Goal: Task Accomplishment & Management: Manage account settings

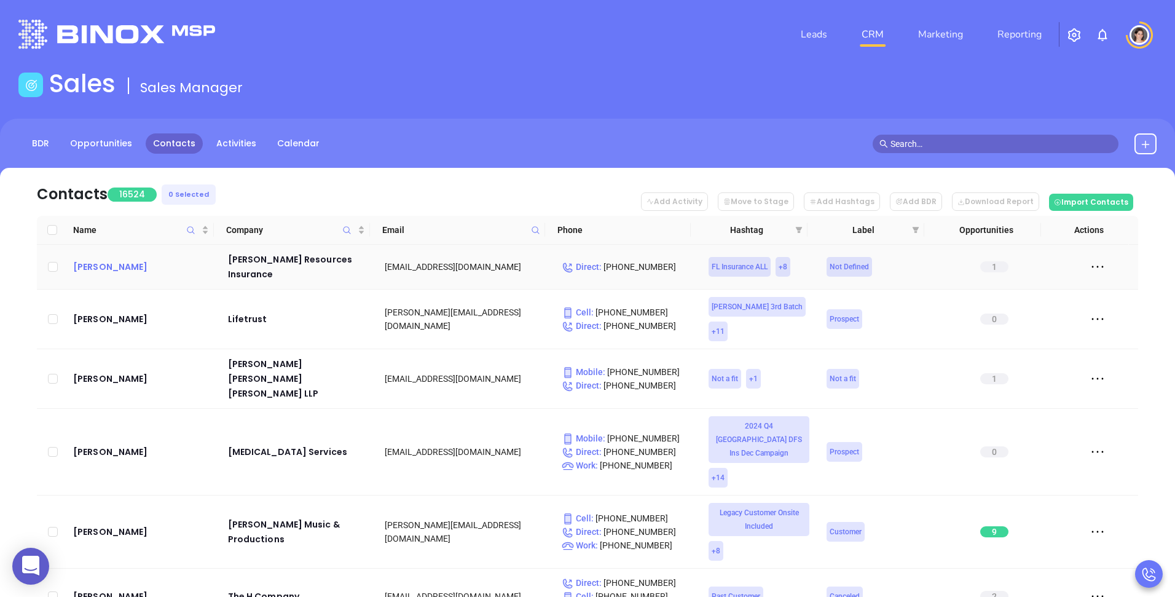
click at [102, 264] on div "Dave Moore" at bounding box center [142, 266] width 138 height 15
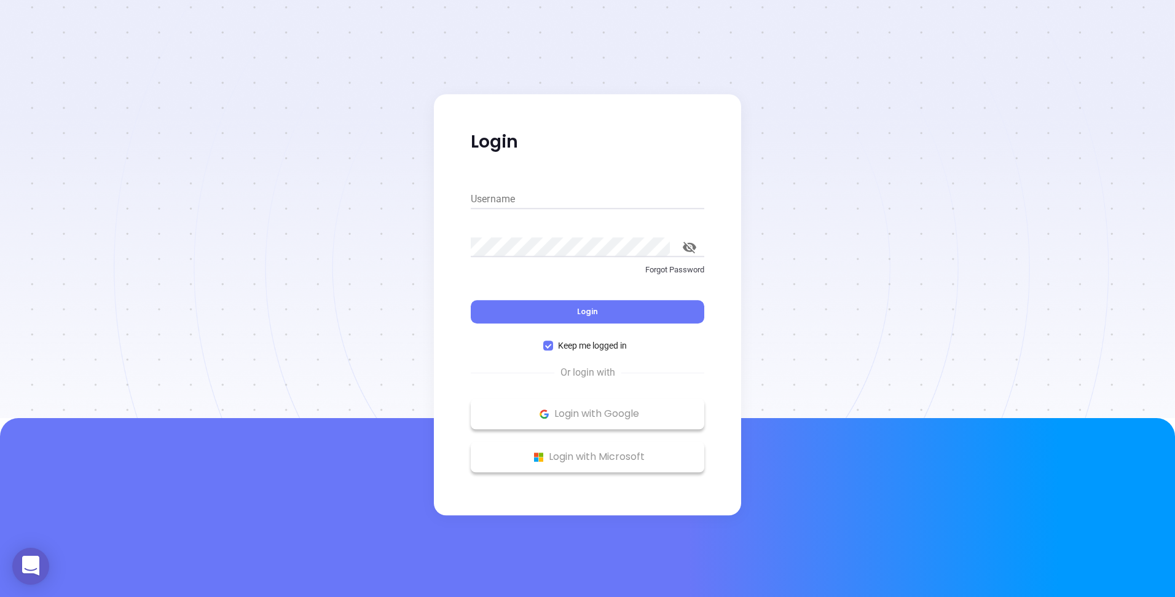
type input "andrea.cruz@motiva.net"
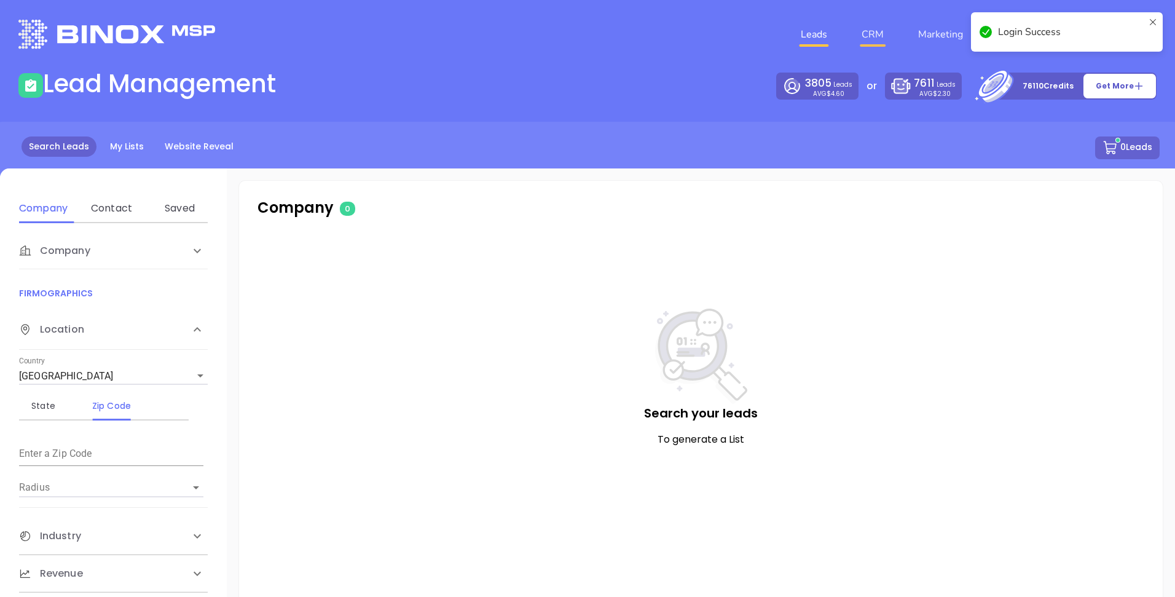
click at [880, 30] on link "CRM" at bounding box center [872, 34] width 32 height 25
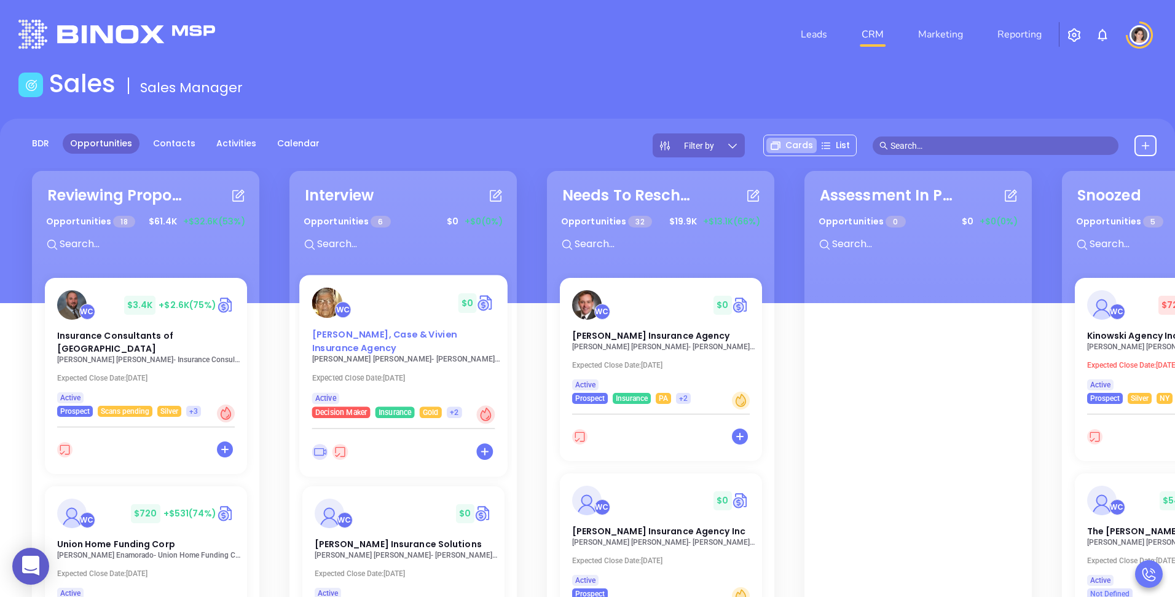
click at [345, 344] on span "Lowry-Dunham, Case & Vivien Insurance Agency" at bounding box center [384, 341] width 145 height 26
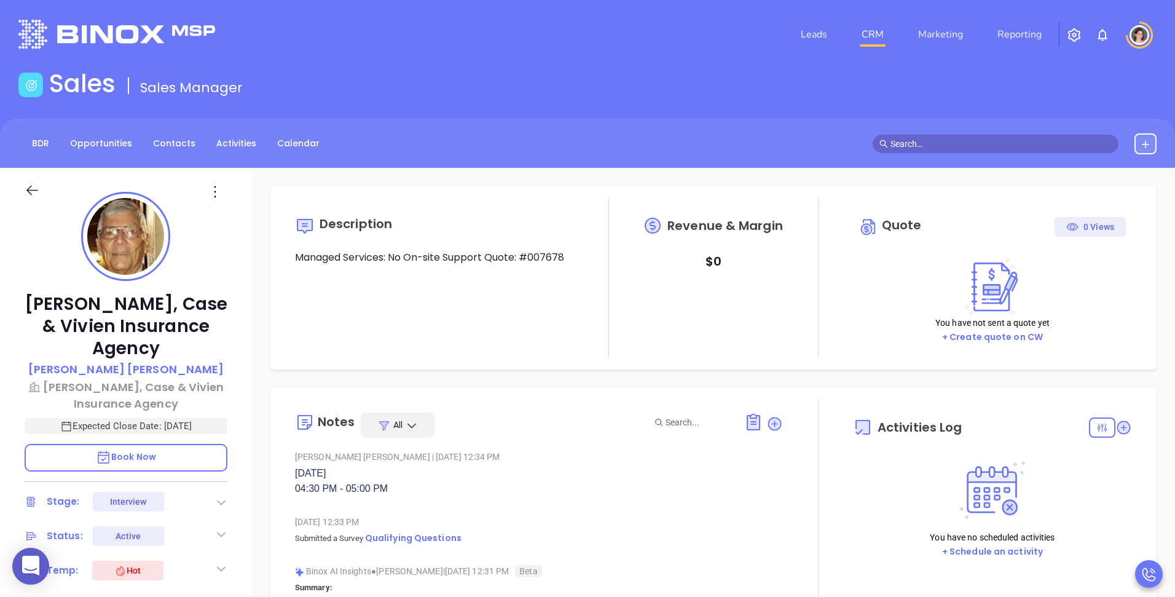
type input "[DATE]"
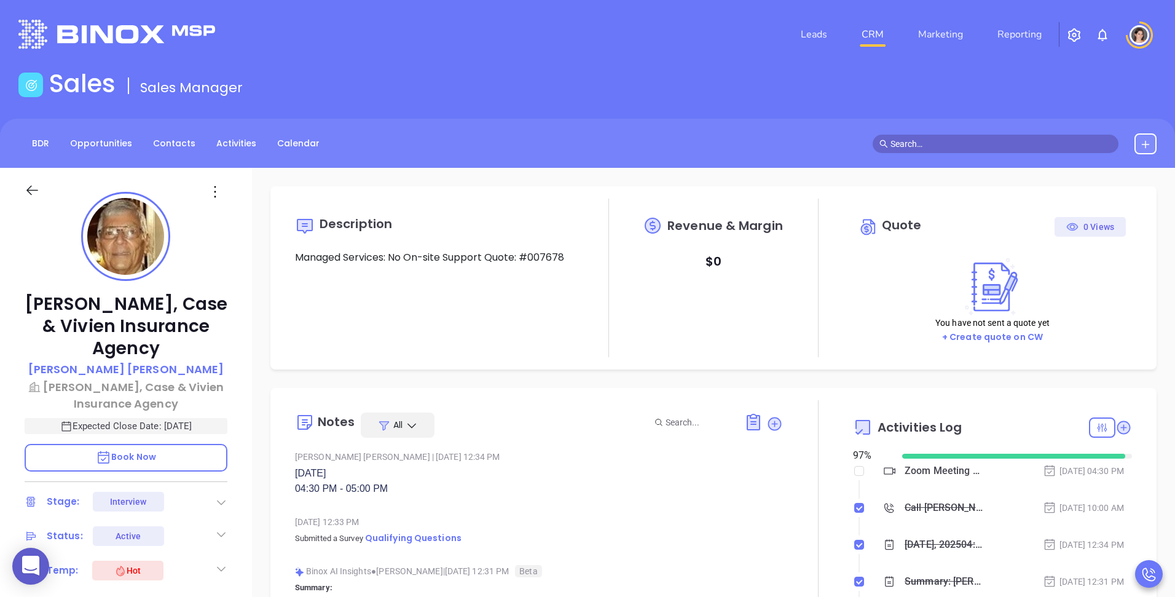
scroll to position [357, 0]
type input "[PERSON_NAME]"
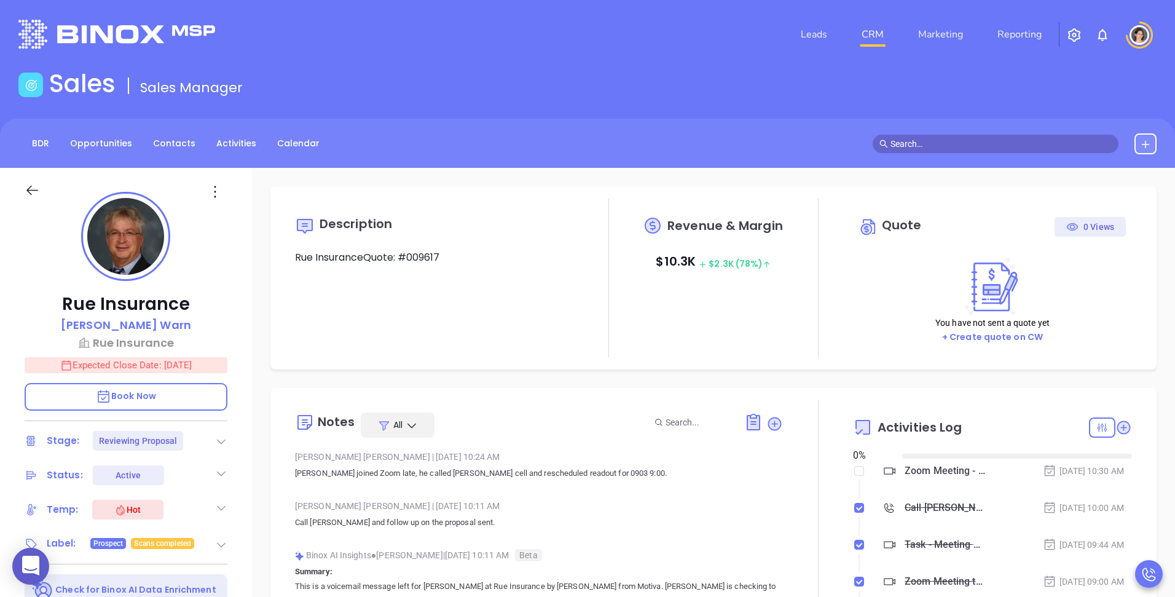
type input "[DATE]"
type input "Megan Youmans"
type input "[DATE]"
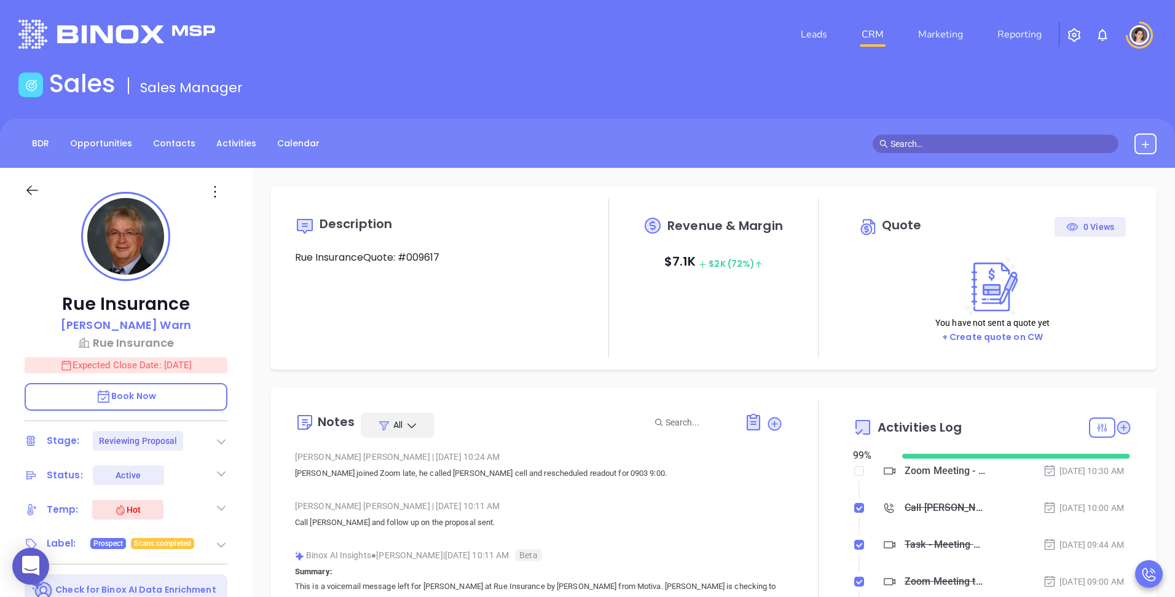
click at [500, 130] on div "BDR Opportunities Contacts Activities Calendar" at bounding box center [587, 143] width 1175 height 49
type input "[PERSON_NAME]"
click at [930, 229] on div "Quote 0 Views" at bounding box center [992, 227] width 267 height 20
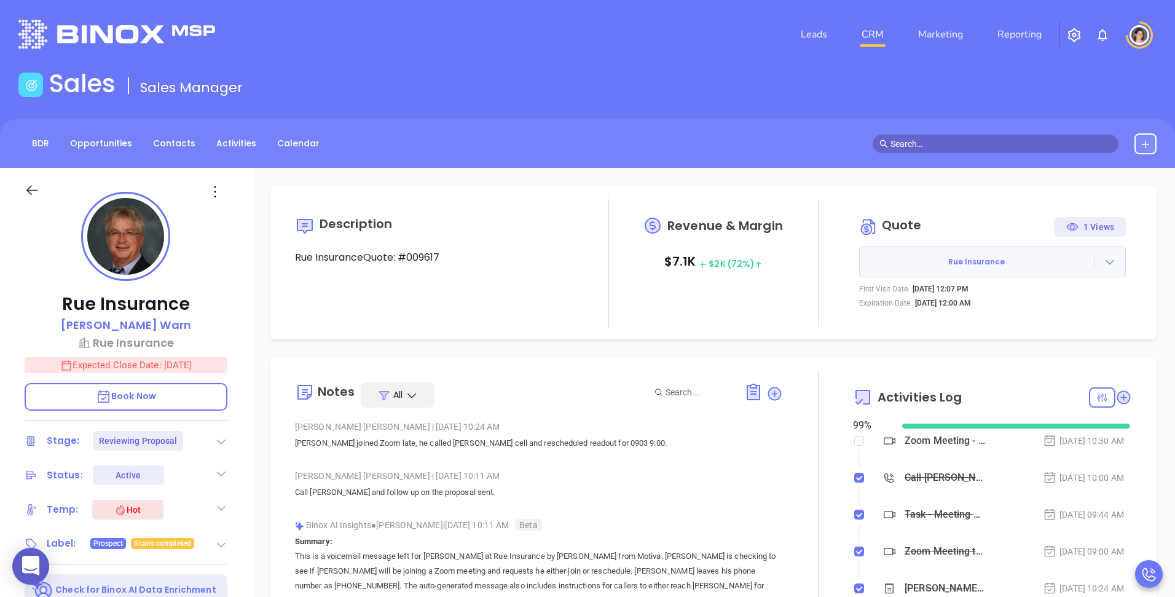
click at [1076, 37] on img "button" at bounding box center [1074, 35] width 15 height 15
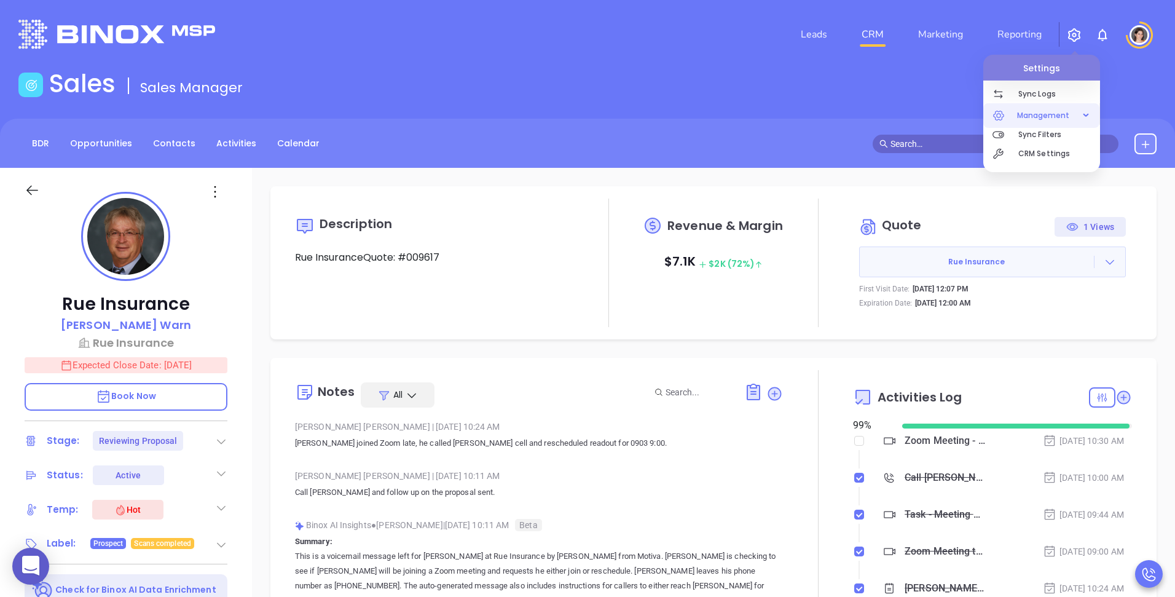
click at [1056, 116] on span "Management" at bounding box center [1043, 115] width 65 height 25
click at [1034, 121] on span "Management" at bounding box center [1043, 115] width 65 height 25
click at [1072, 39] on img "button" at bounding box center [1074, 35] width 15 height 15
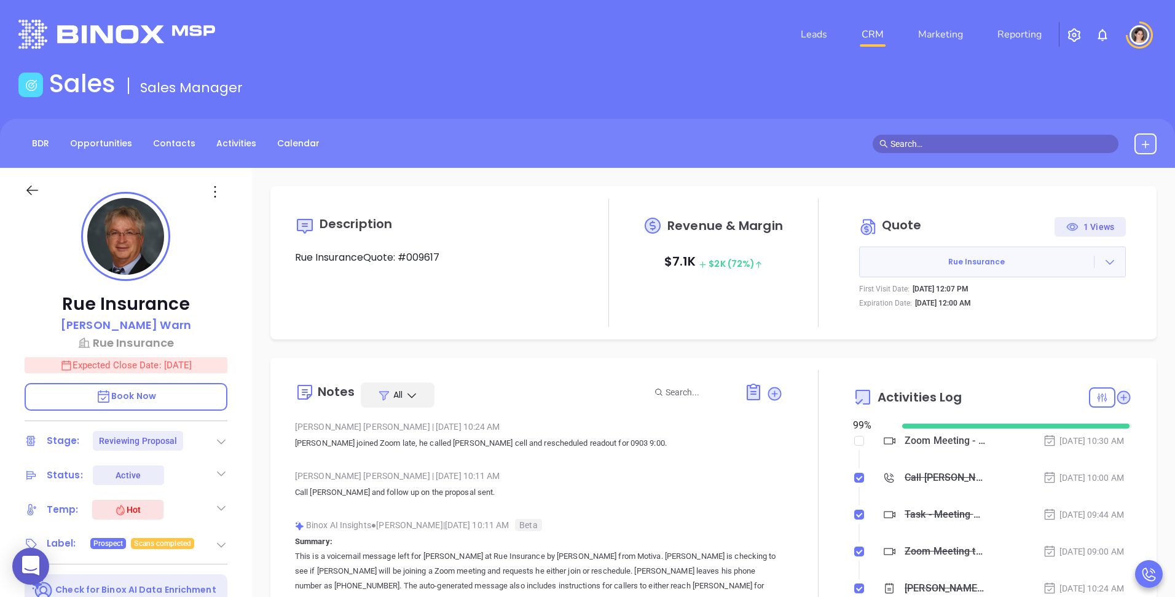
click at [1072, 39] on img "button" at bounding box center [1074, 35] width 15 height 15
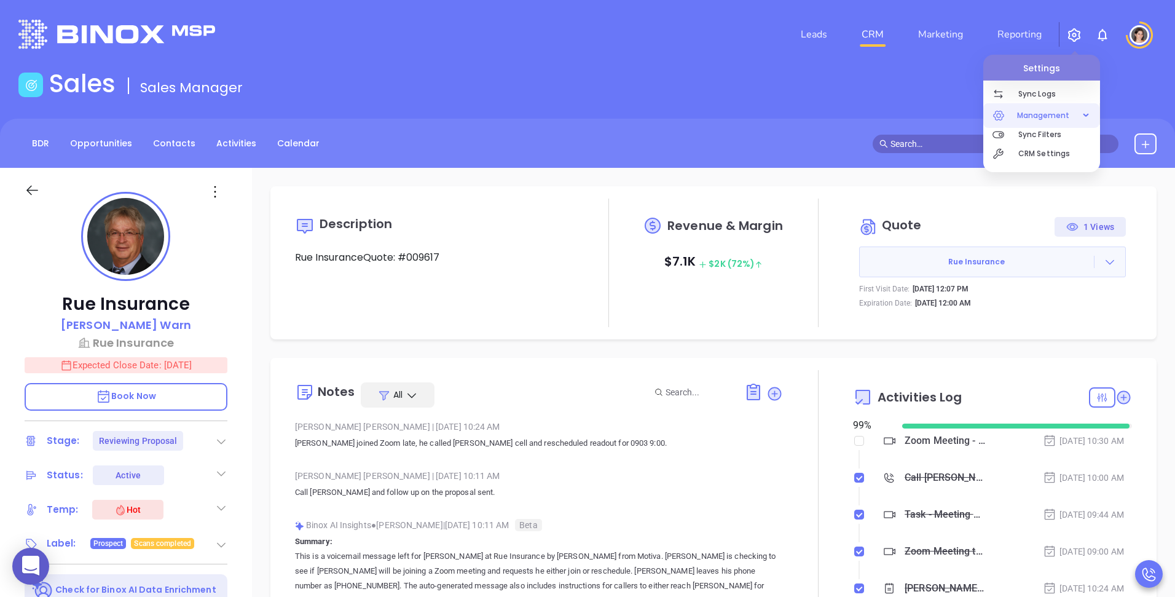
click at [1048, 117] on span "Management" at bounding box center [1043, 115] width 65 height 25
click at [52, 135] on link "BDR" at bounding box center [41, 143] width 32 height 20
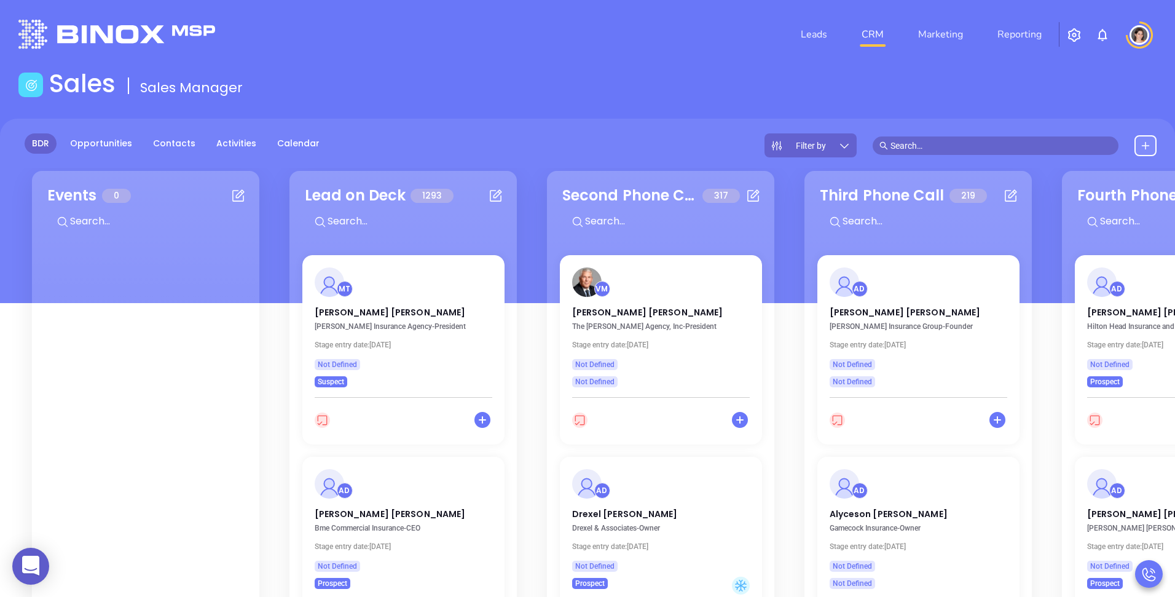
click at [826, 144] on span "Filter by" at bounding box center [811, 145] width 30 height 9
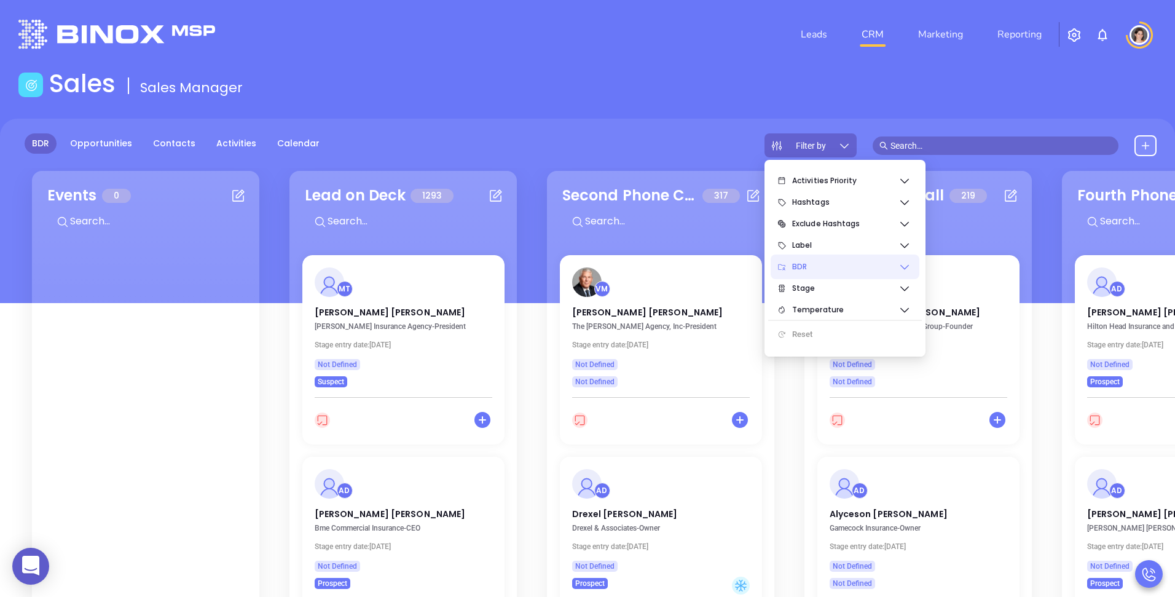
click at [812, 266] on span "BDR" at bounding box center [845, 266] width 106 height 25
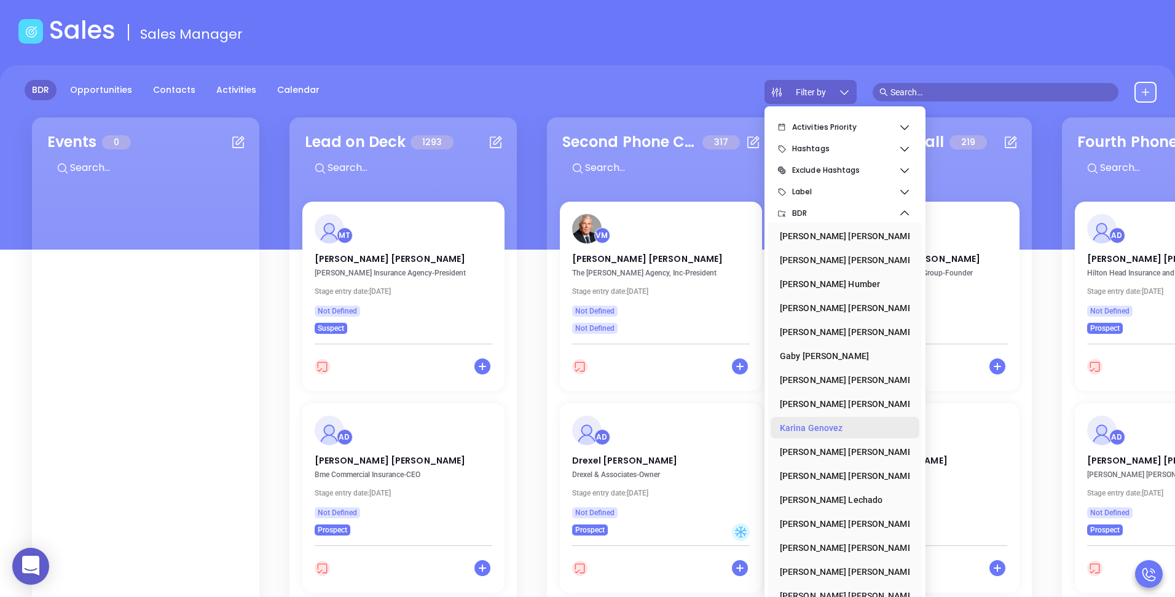
scroll to position [65, 0]
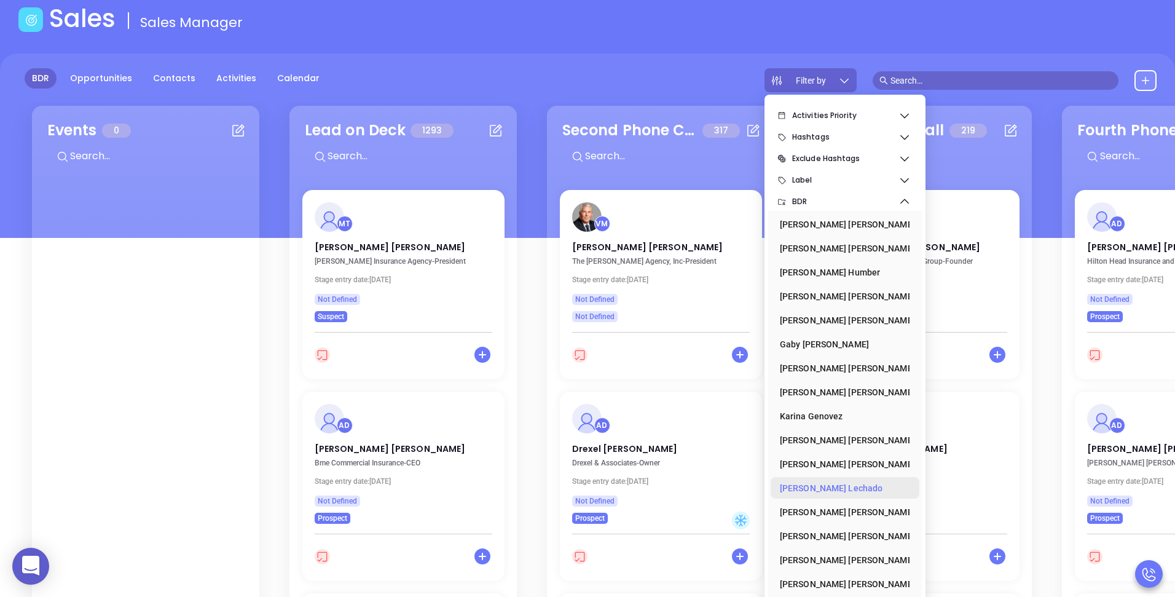
click at [810, 490] on div "Lucy Lechado" at bounding box center [841, 488] width 123 height 25
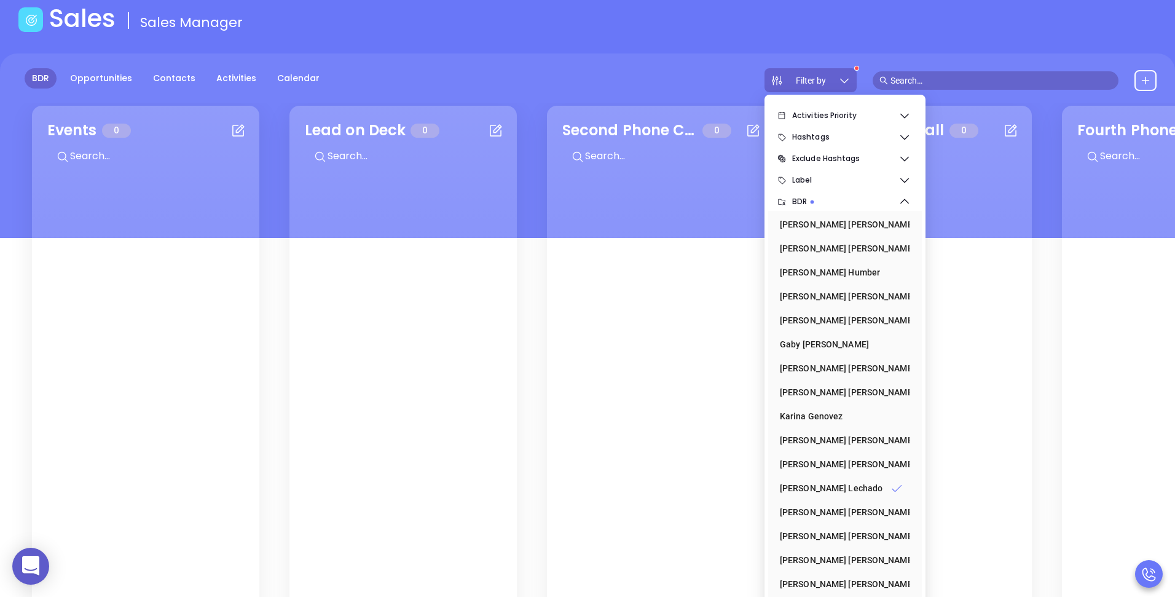
click at [638, 74] on div "BDR Opportunities Contacts Activities Calendar Filter by" at bounding box center [587, 80] width 1175 height 24
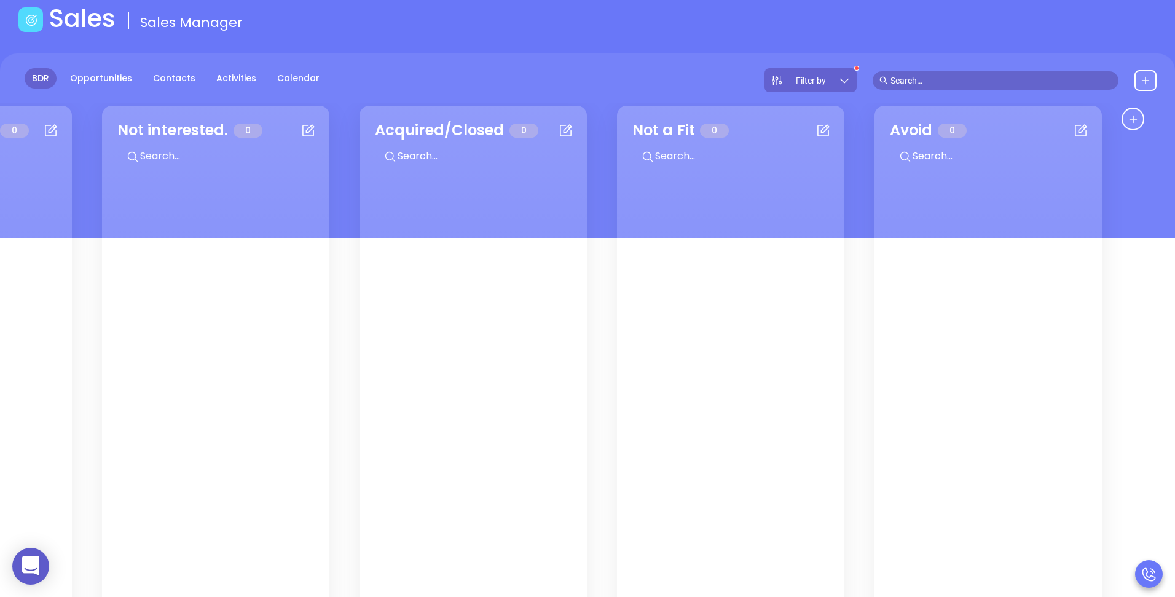
scroll to position [0, 0]
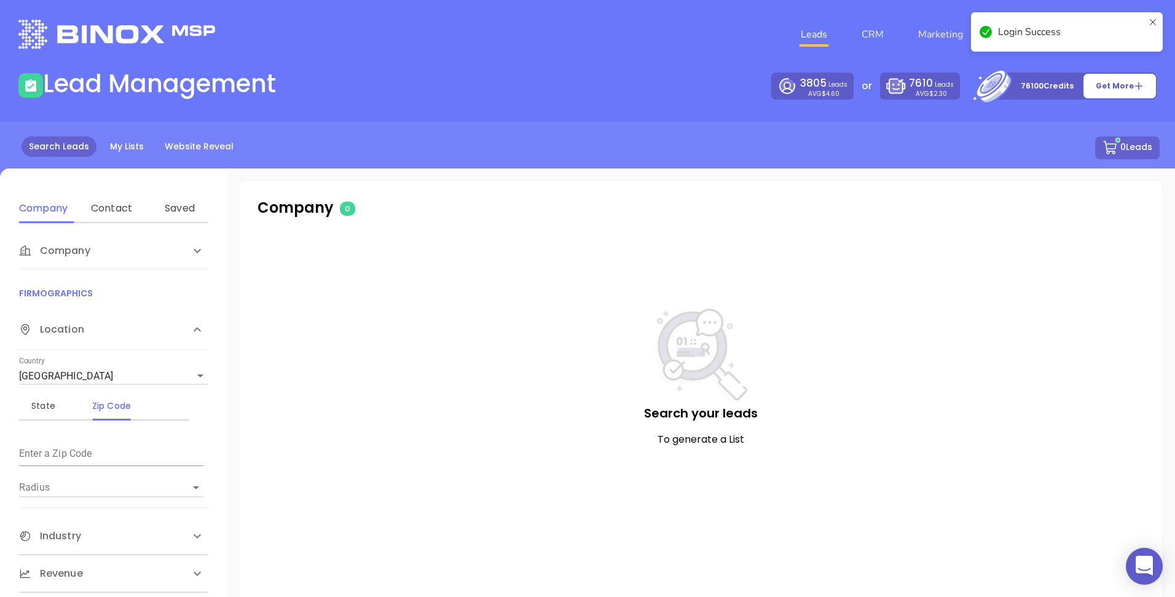
click at [1153, 22] on icon at bounding box center [1153, 31] width 10 height 29
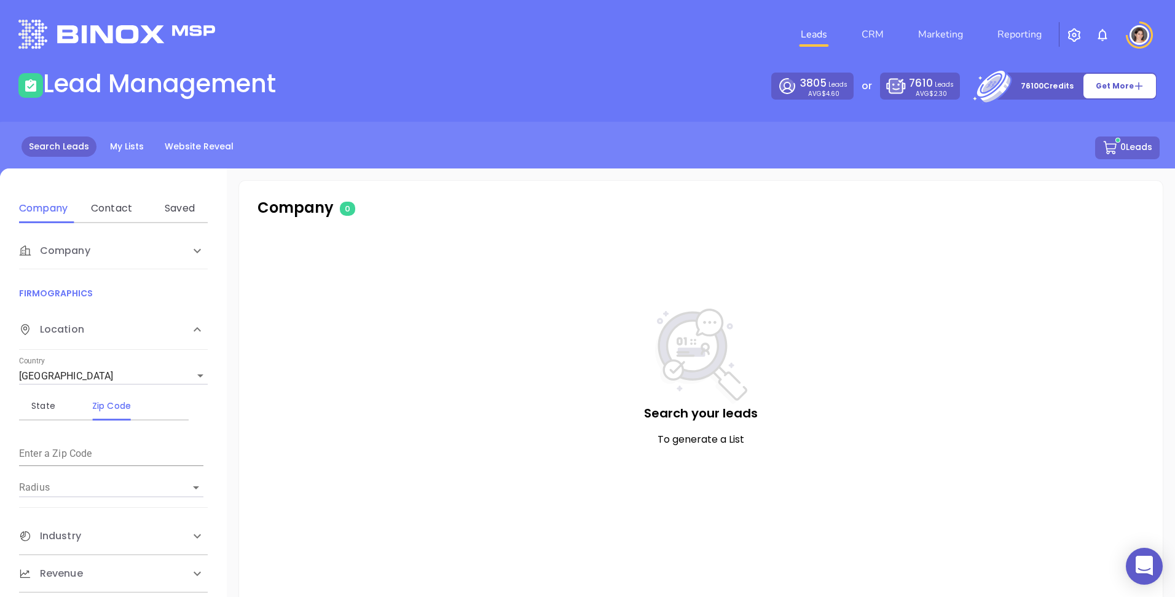
click at [1071, 37] on img "button" at bounding box center [1074, 35] width 15 height 15
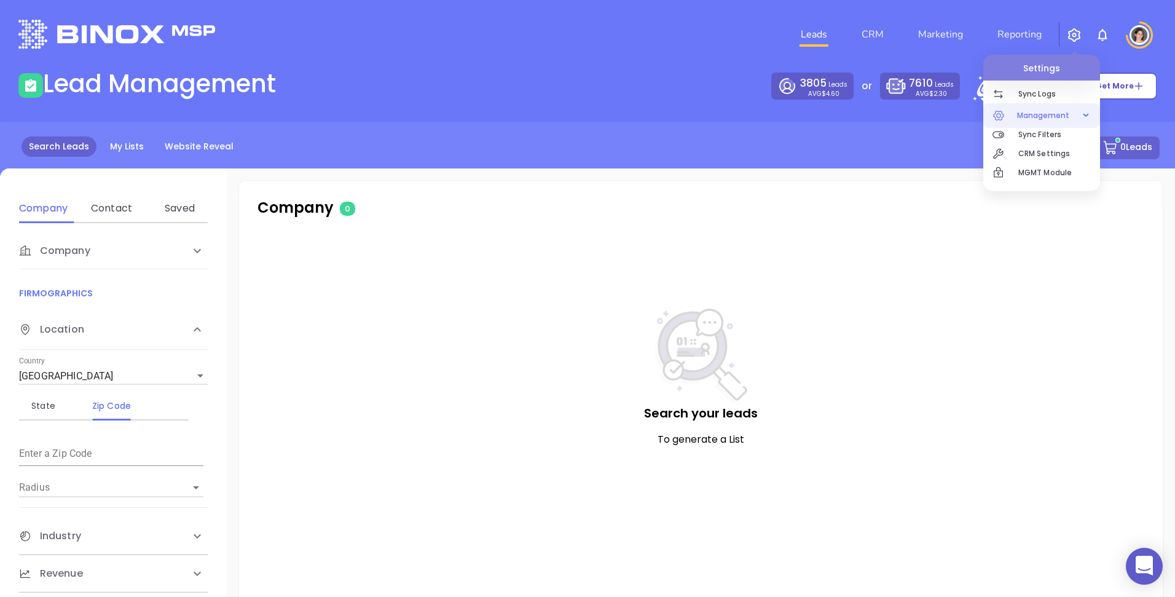
click at [1032, 119] on span "Management" at bounding box center [1043, 115] width 65 height 25
click at [1044, 115] on span "Management" at bounding box center [1043, 115] width 65 height 25
click at [1032, 118] on span "Management" at bounding box center [1043, 115] width 65 height 25
click at [679, 157] on div "0 Leads" at bounding box center [587, 147] width 1144 height 23
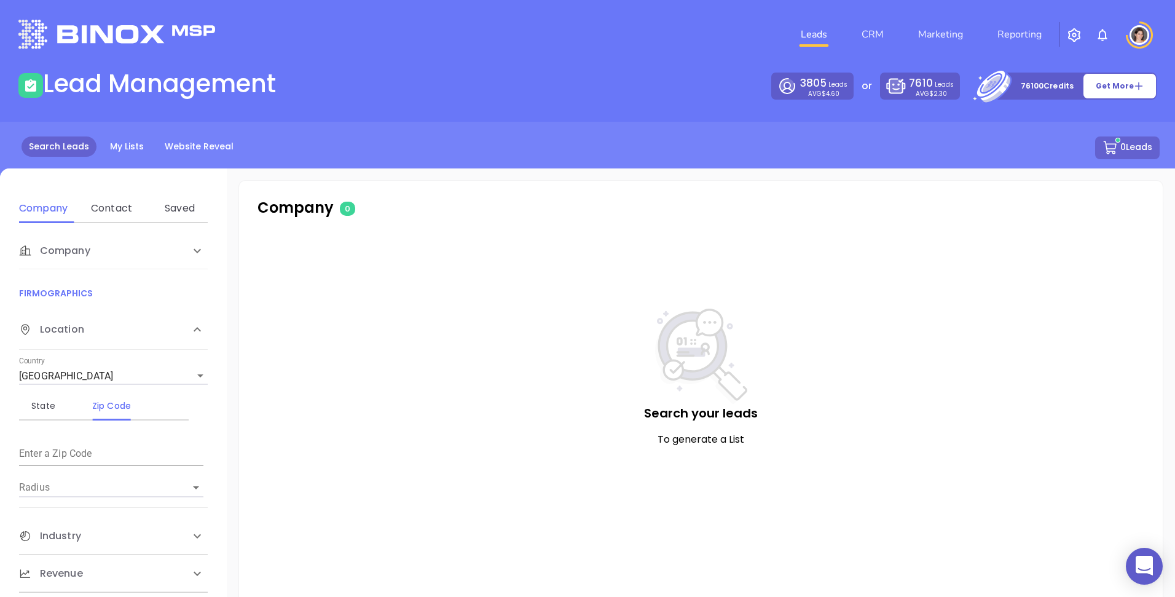
click at [1072, 32] on img "button" at bounding box center [1074, 35] width 15 height 15
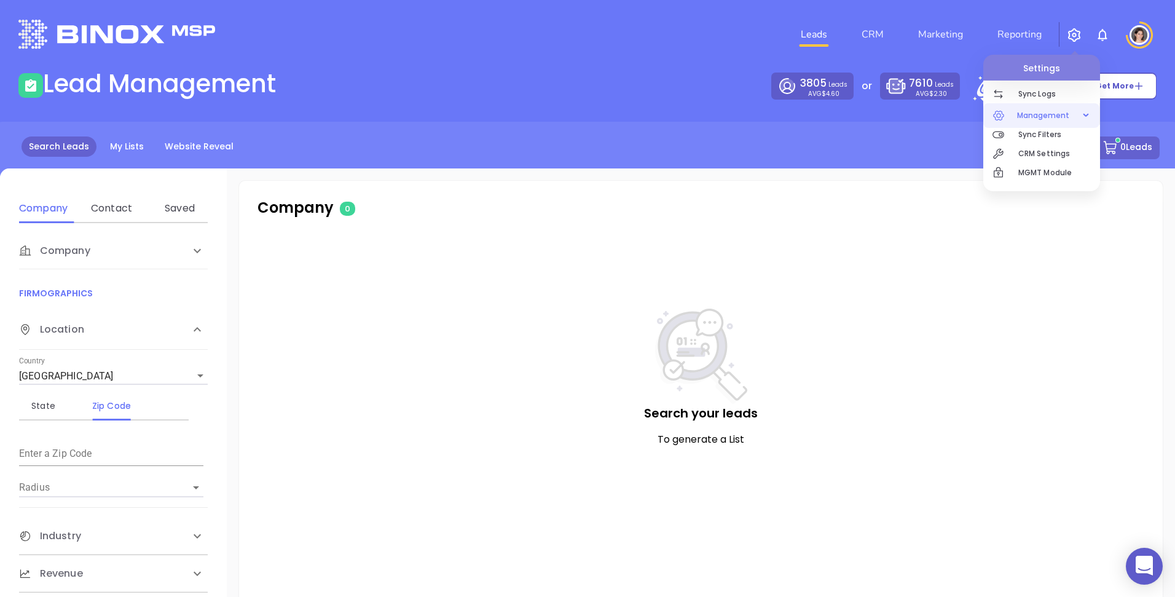
click at [1028, 112] on span "Management" at bounding box center [1043, 115] width 65 height 25
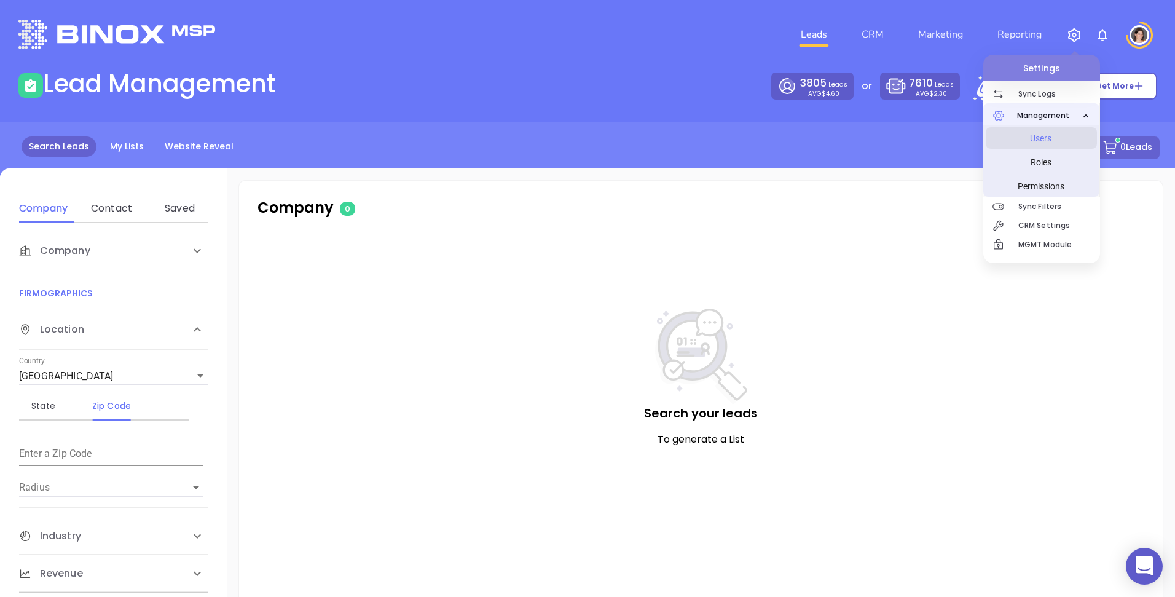
click at [1044, 140] on span "Users" at bounding box center [1041, 138] width 92 height 25
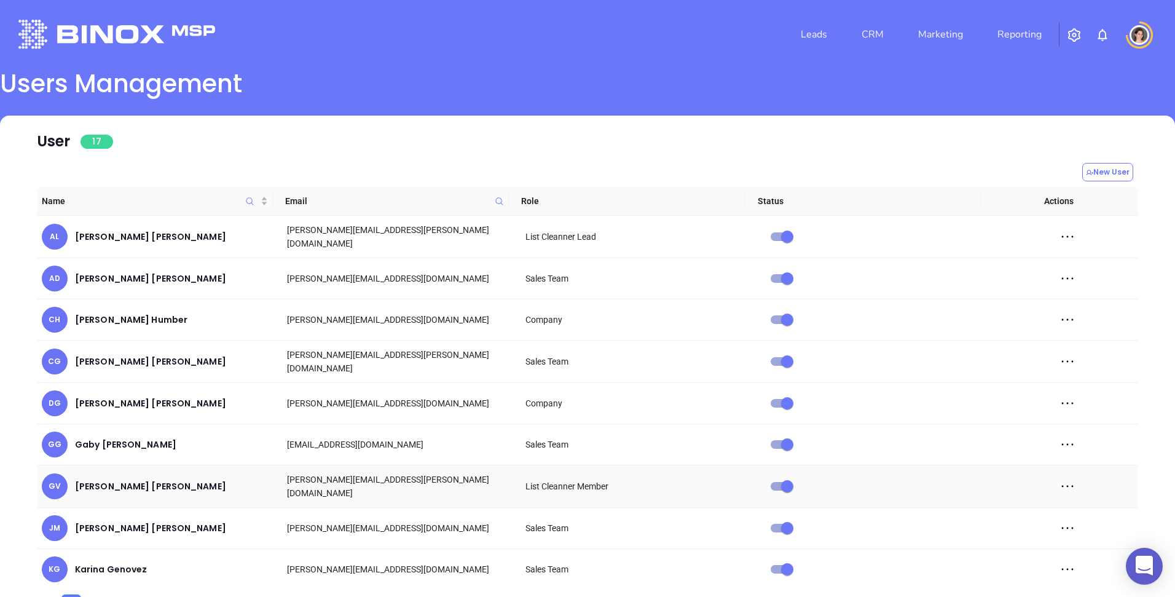
scroll to position [43, 0]
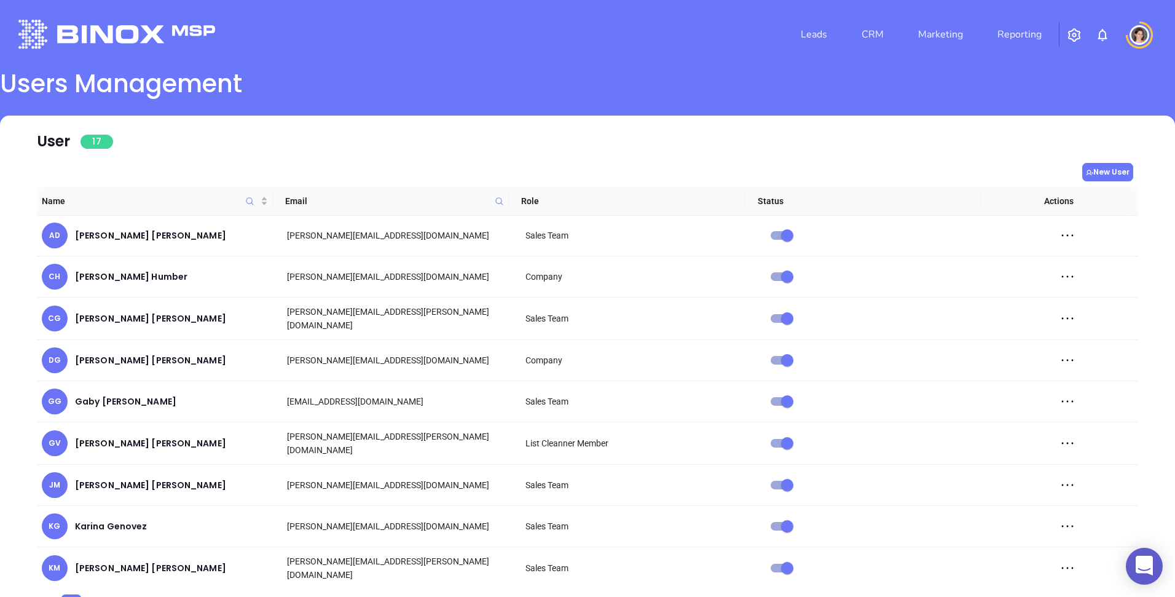
click at [1111, 165] on button "New User" at bounding box center [1107, 172] width 51 height 18
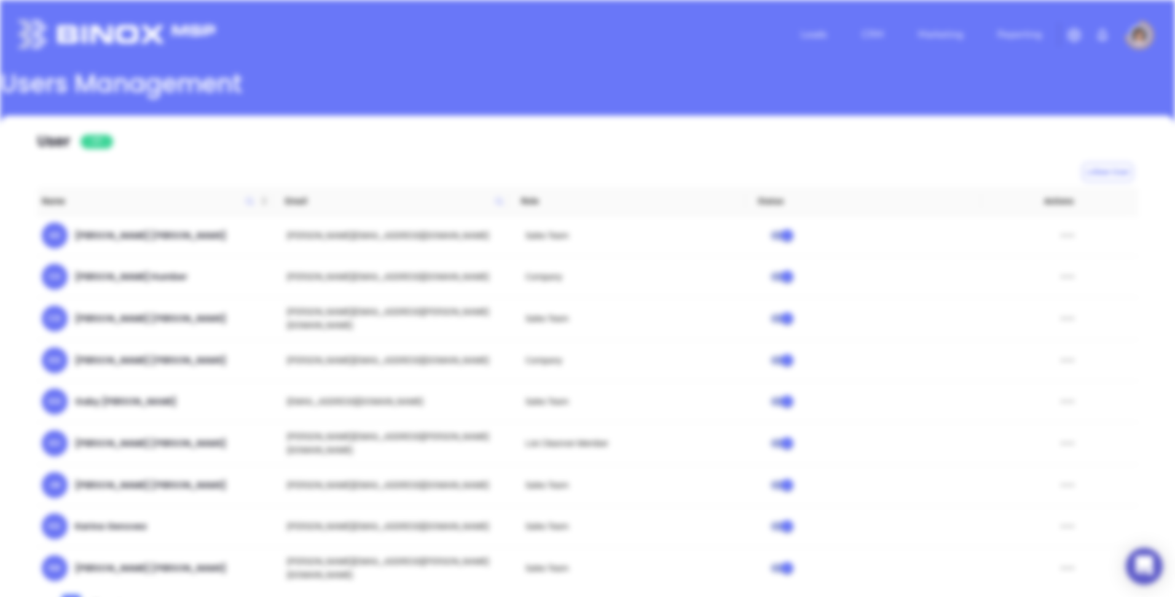
type input "Company"
type input "Active"
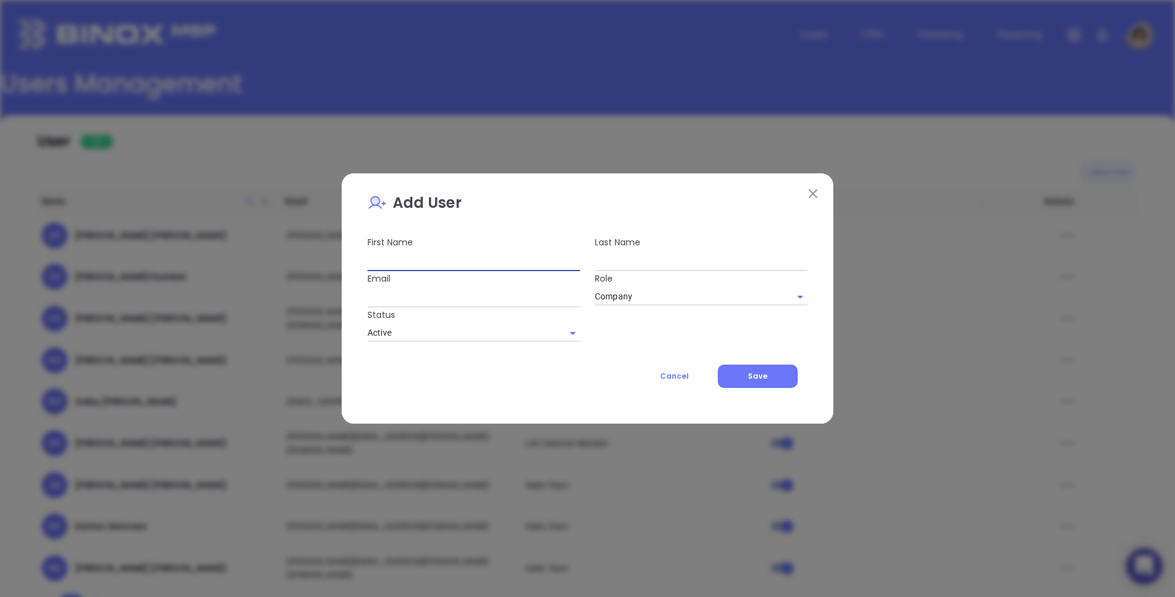
click at [455, 268] on input "text" at bounding box center [473, 261] width 213 height 20
type input "Andrea"
type input "Cruz"
type input "andrea.cruz@motiva.net"
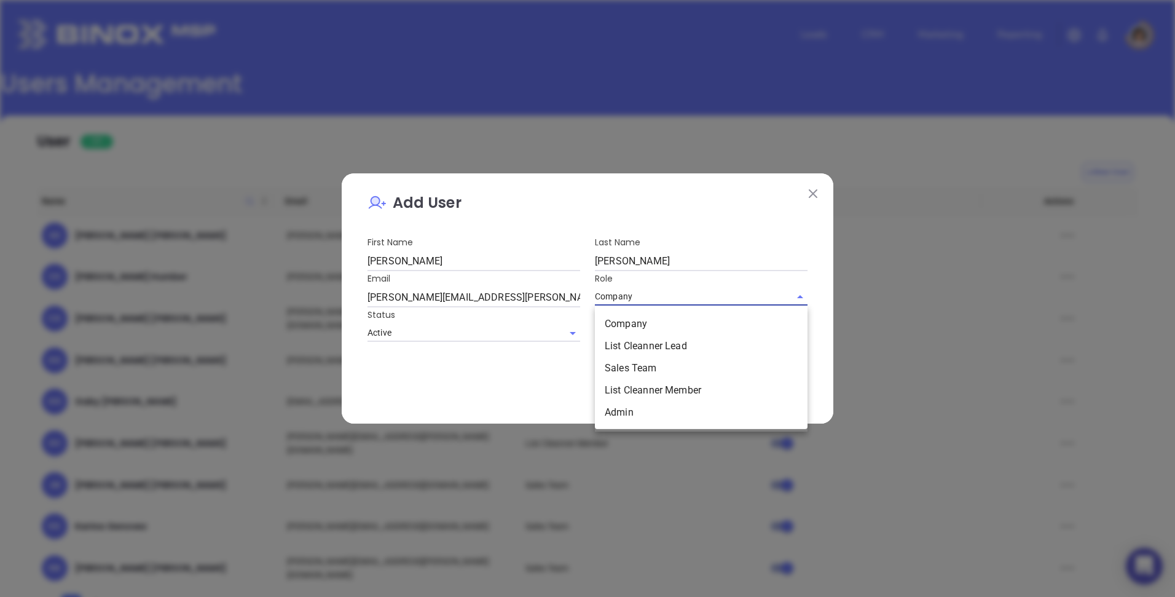
click at [715, 299] on input "Company" at bounding box center [692, 297] width 194 height 18
click at [627, 409] on li "Admin" at bounding box center [701, 412] width 213 height 22
type input "Admin"
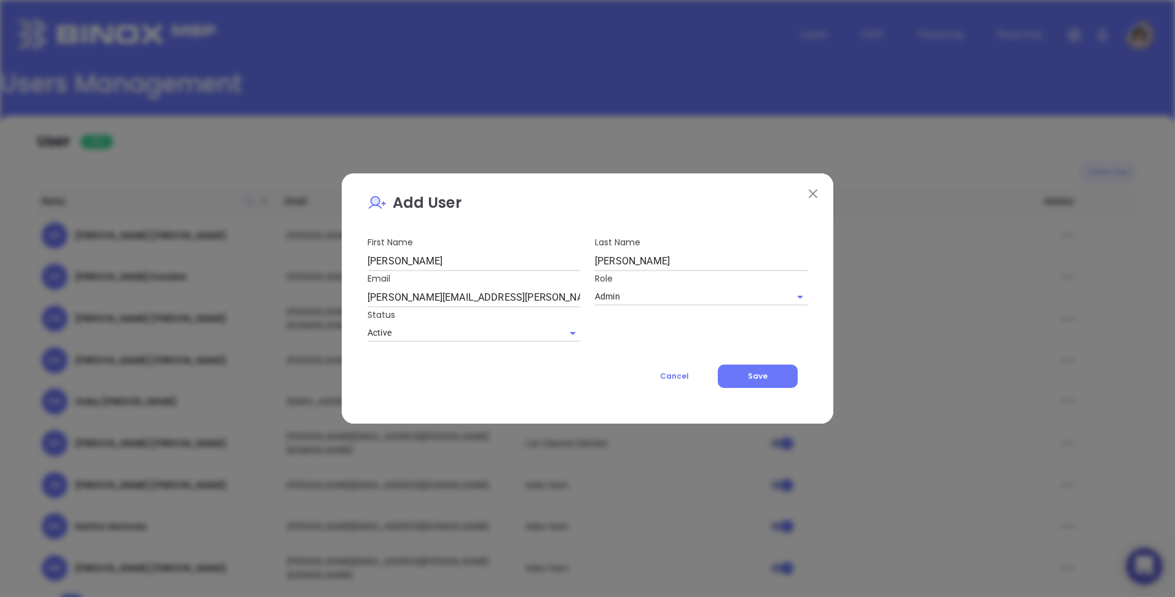
click at [628, 323] on div "First Name Andrea Last Name Cruz Email andrea.cruz@motiva.net Role Admin Status…" at bounding box center [587, 289] width 455 height 108
click at [753, 374] on span "Save" at bounding box center [758, 375] width 20 height 10
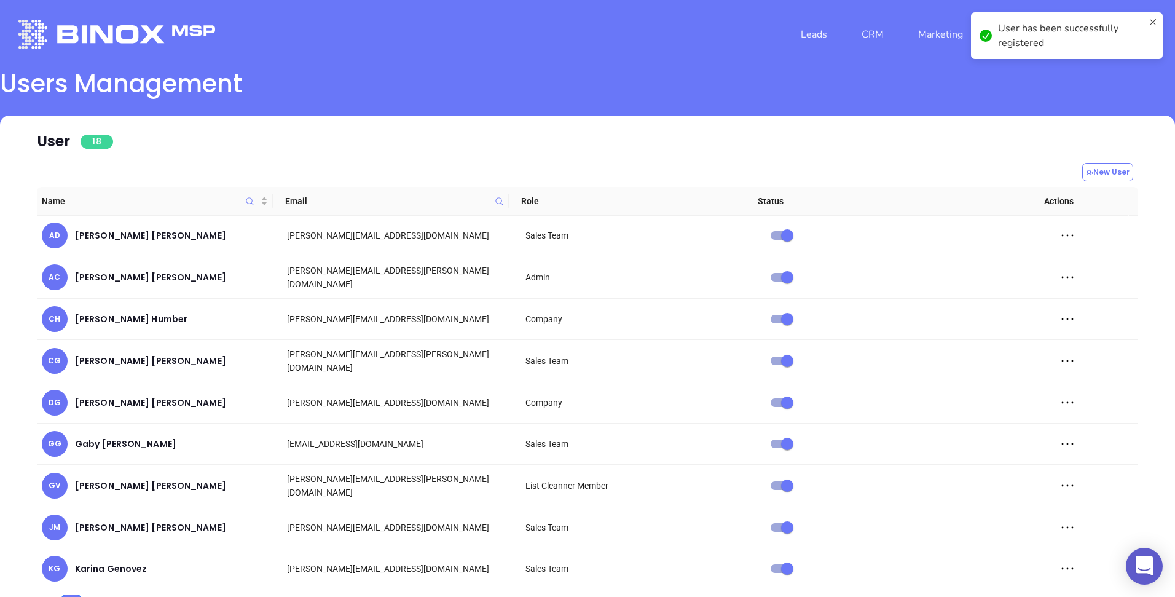
click at [809, 120] on div "User 18" at bounding box center [587, 136] width 1101 height 40
click at [1151, 20] on icon at bounding box center [1153, 35] width 10 height 37
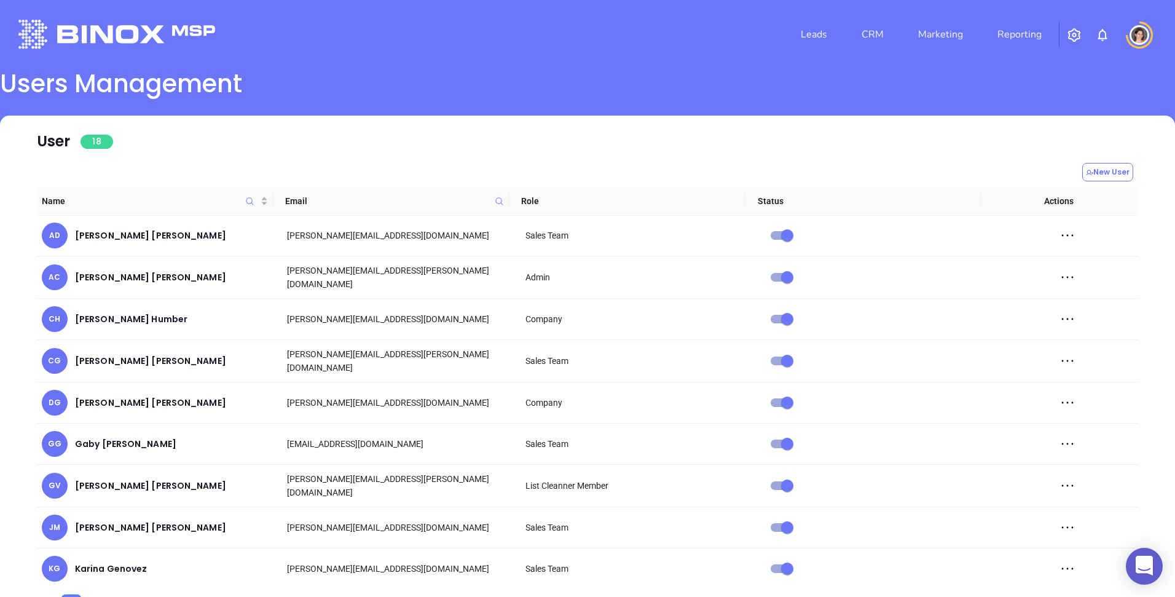
click at [1129, 37] on img at bounding box center [1139, 35] width 20 height 20
click at [1082, 115] on p "Logout" at bounding box center [1117, 115] width 83 height 13
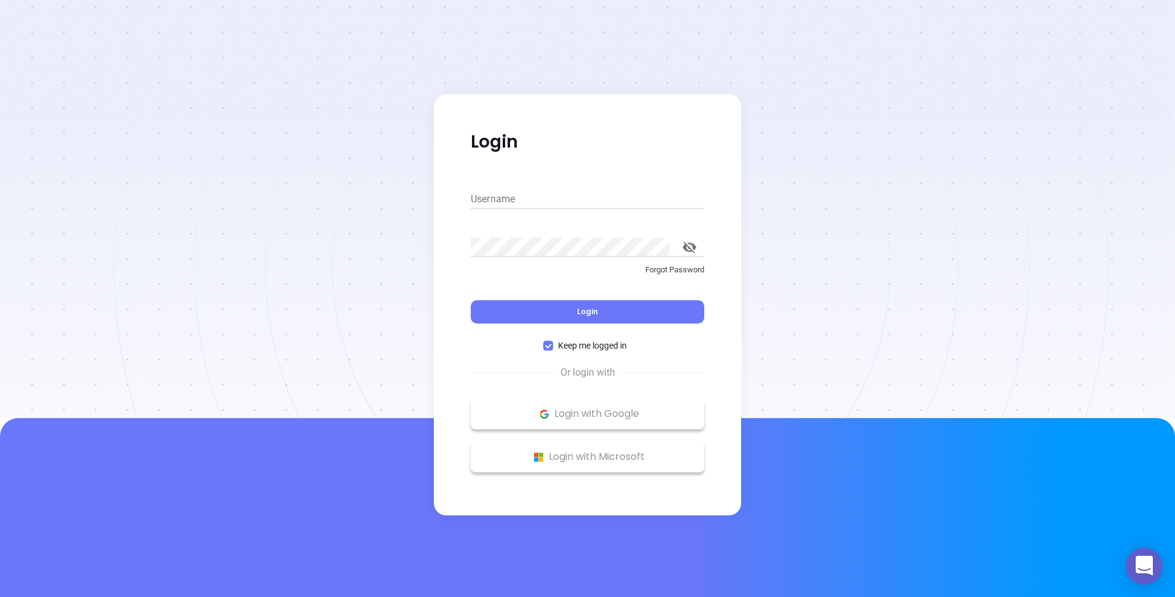
type input "andrea.cruz@motiva.net"
